Goal: Transaction & Acquisition: Purchase product/service

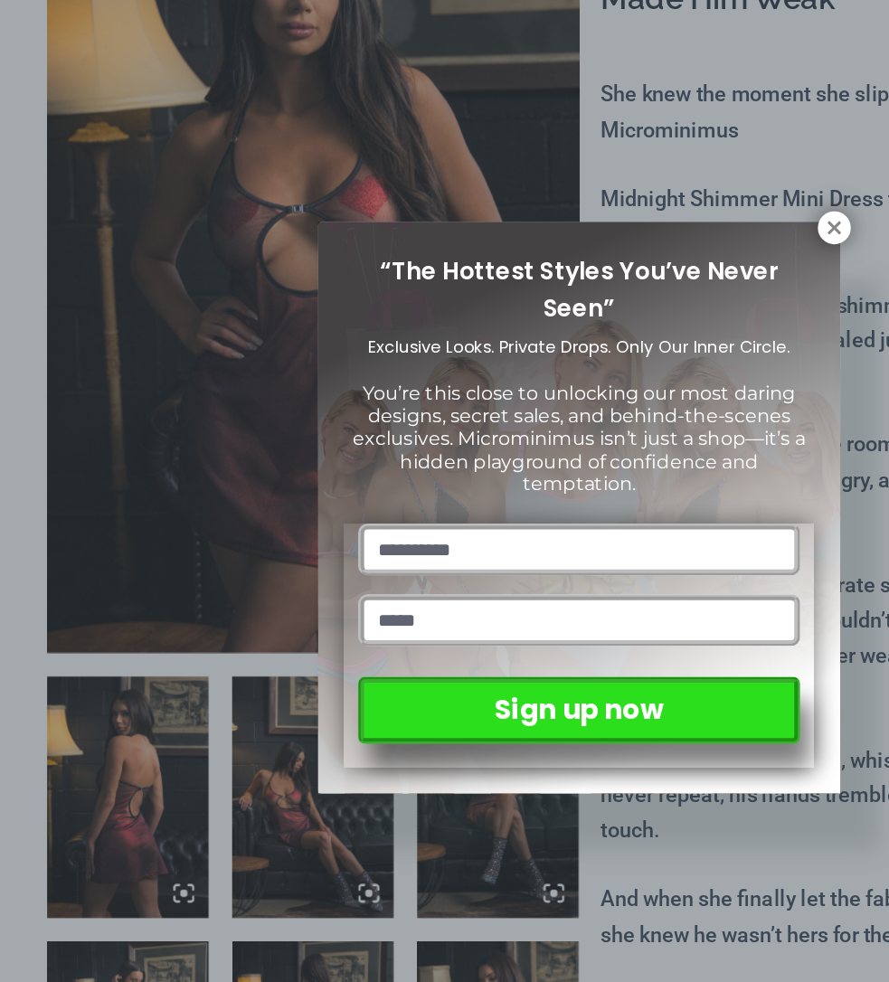
scroll to position [148, 0]
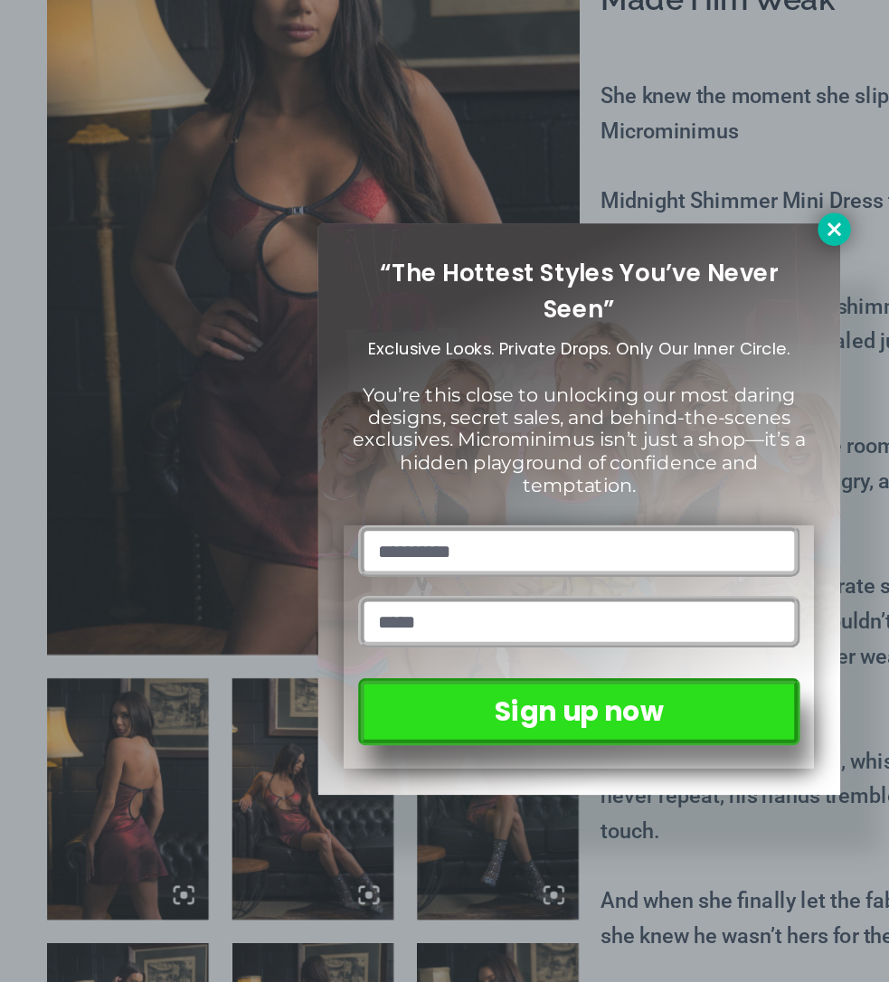
click at [640, 288] on icon at bounding box center [640, 289] width 10 height 10
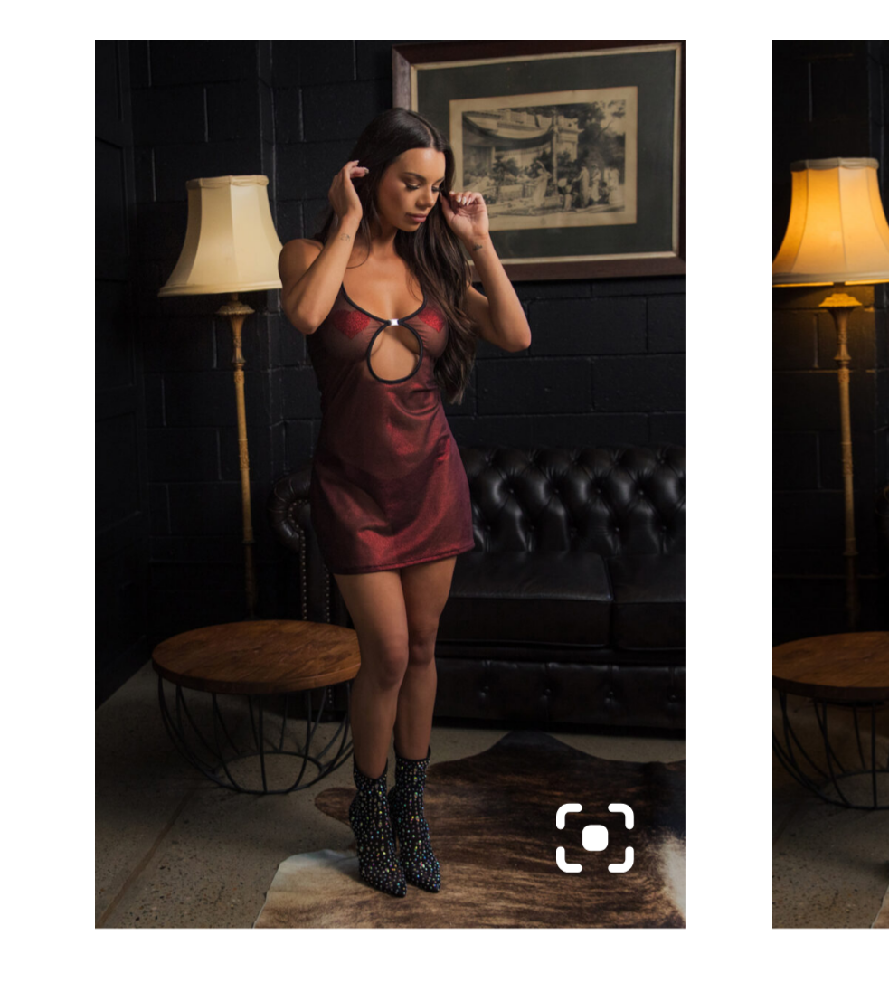
scroll to position [284, 0]
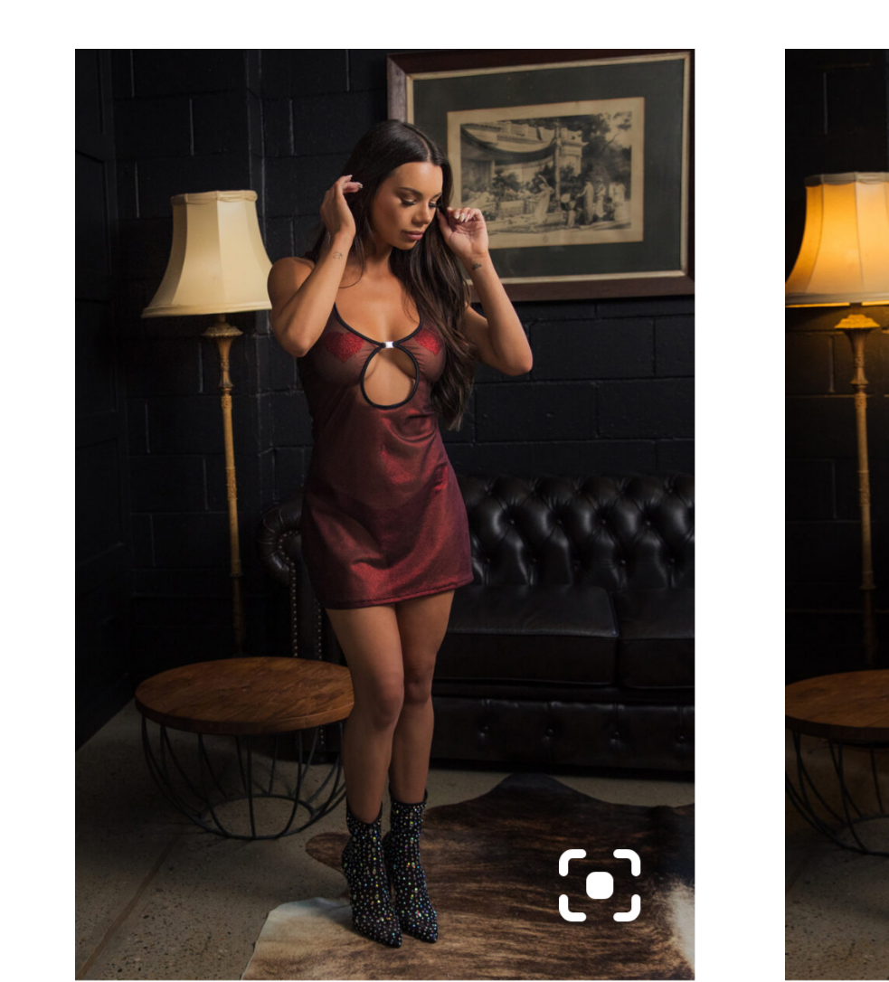
click at [145, 871] on icon at bounding box center [141, 869] width 16 height 16
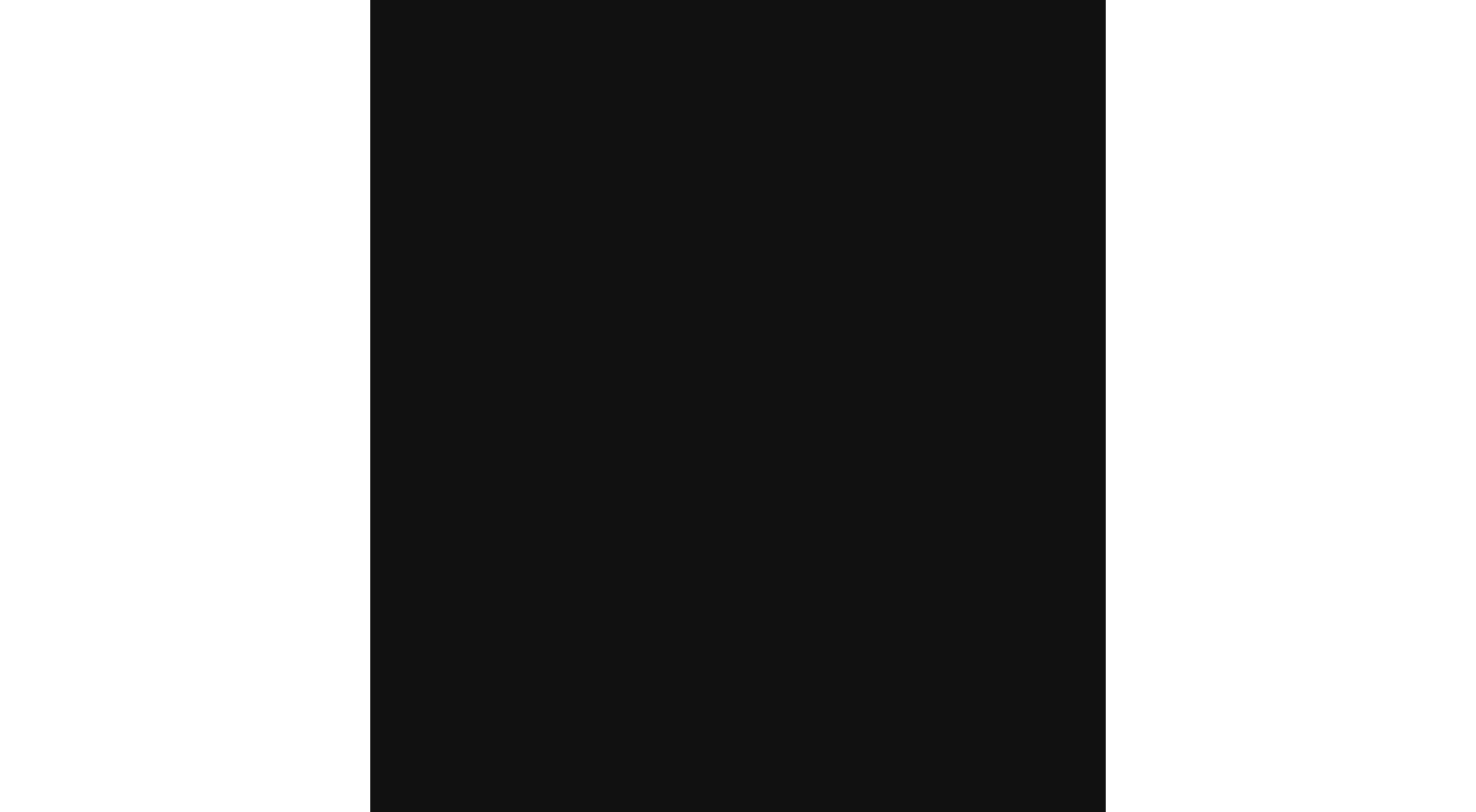
scroll to position [202, 0]
